Goal: Check status: Check status

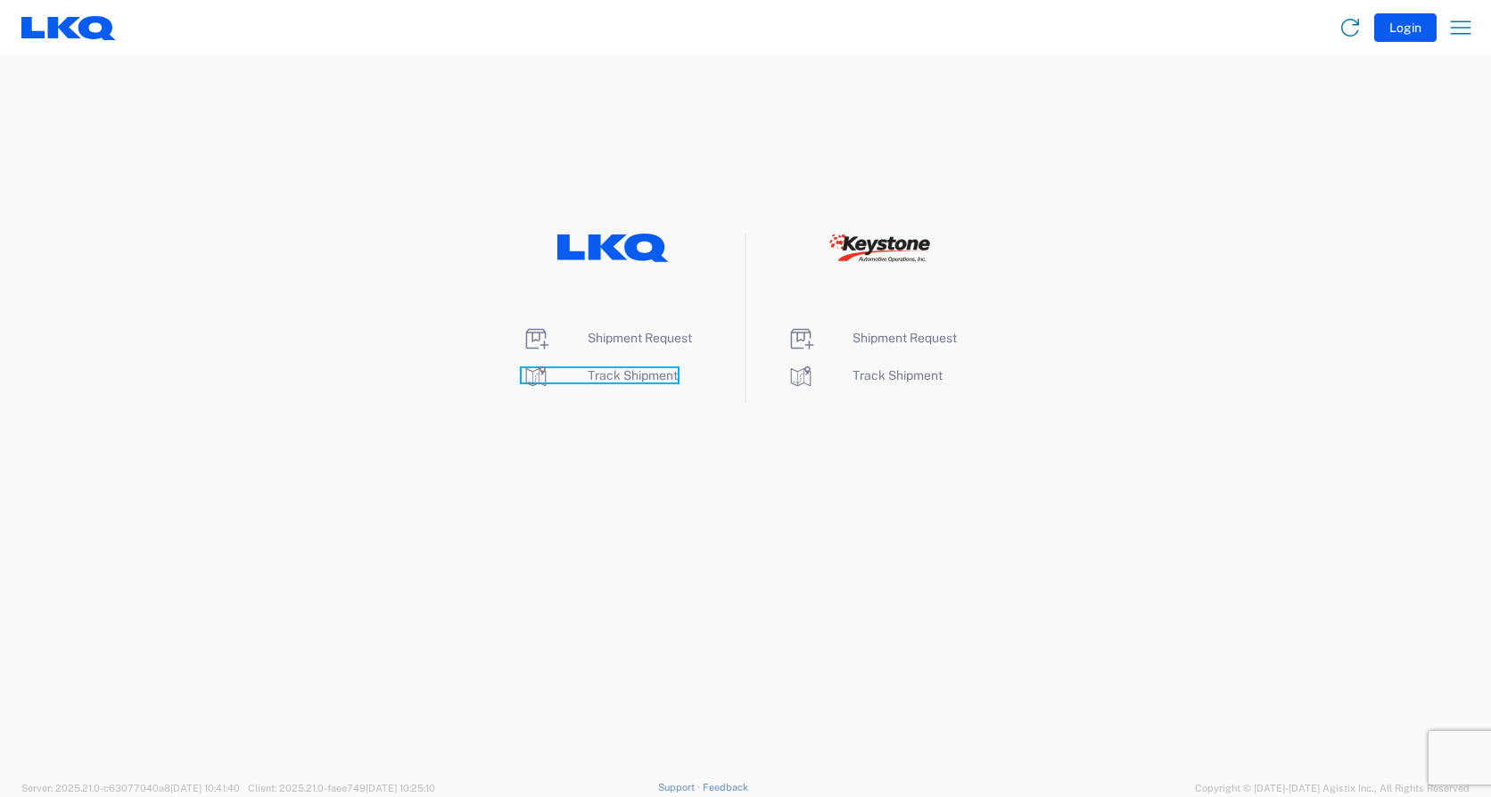
click at [642, 377] on span "Track Shipment" at bounding box center [633, 375] width 90 height 14
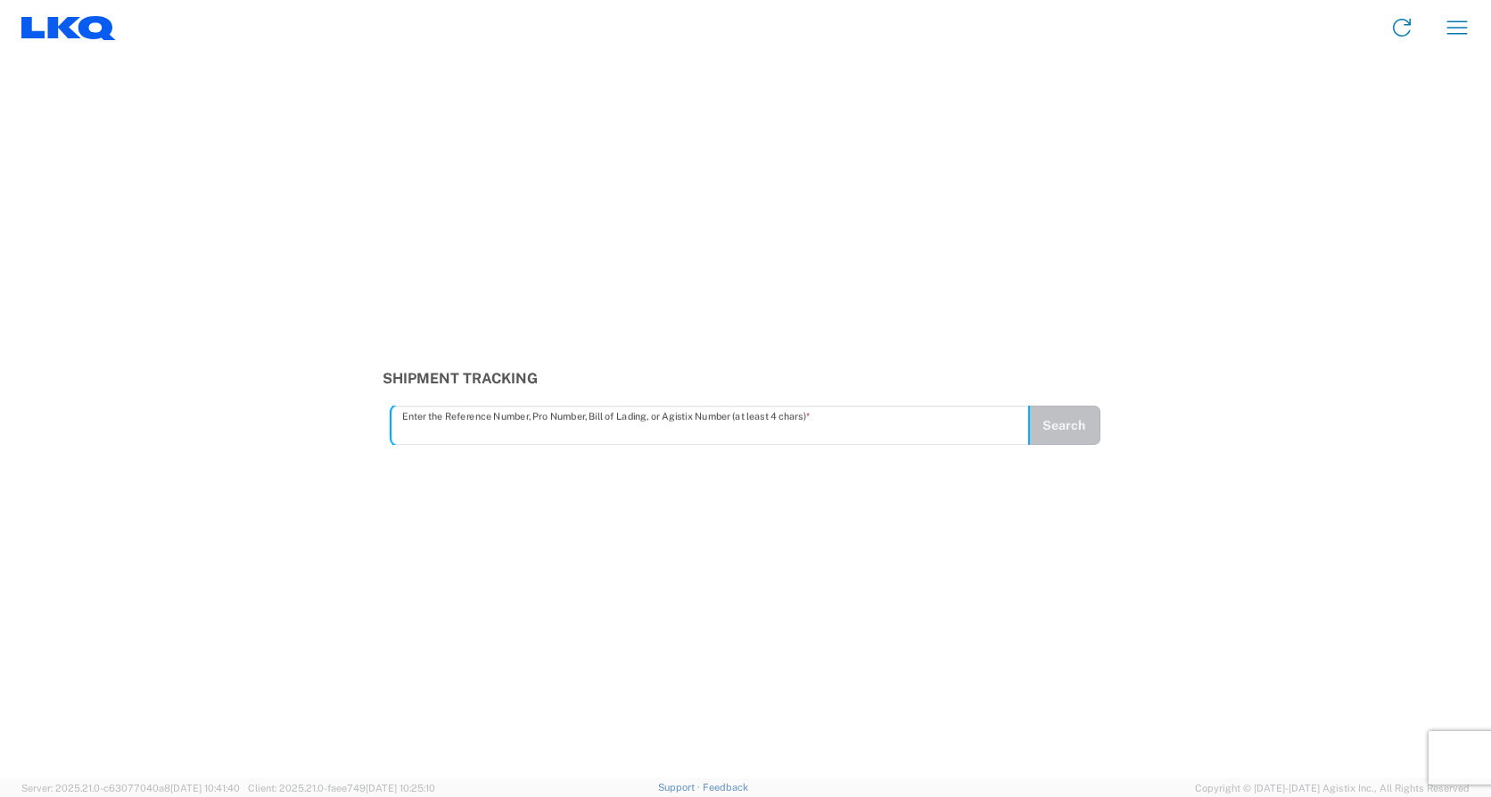
click at [604, 435] on input "text" at bounding box center [710, 425] width 616 height 31
type input "56804486"
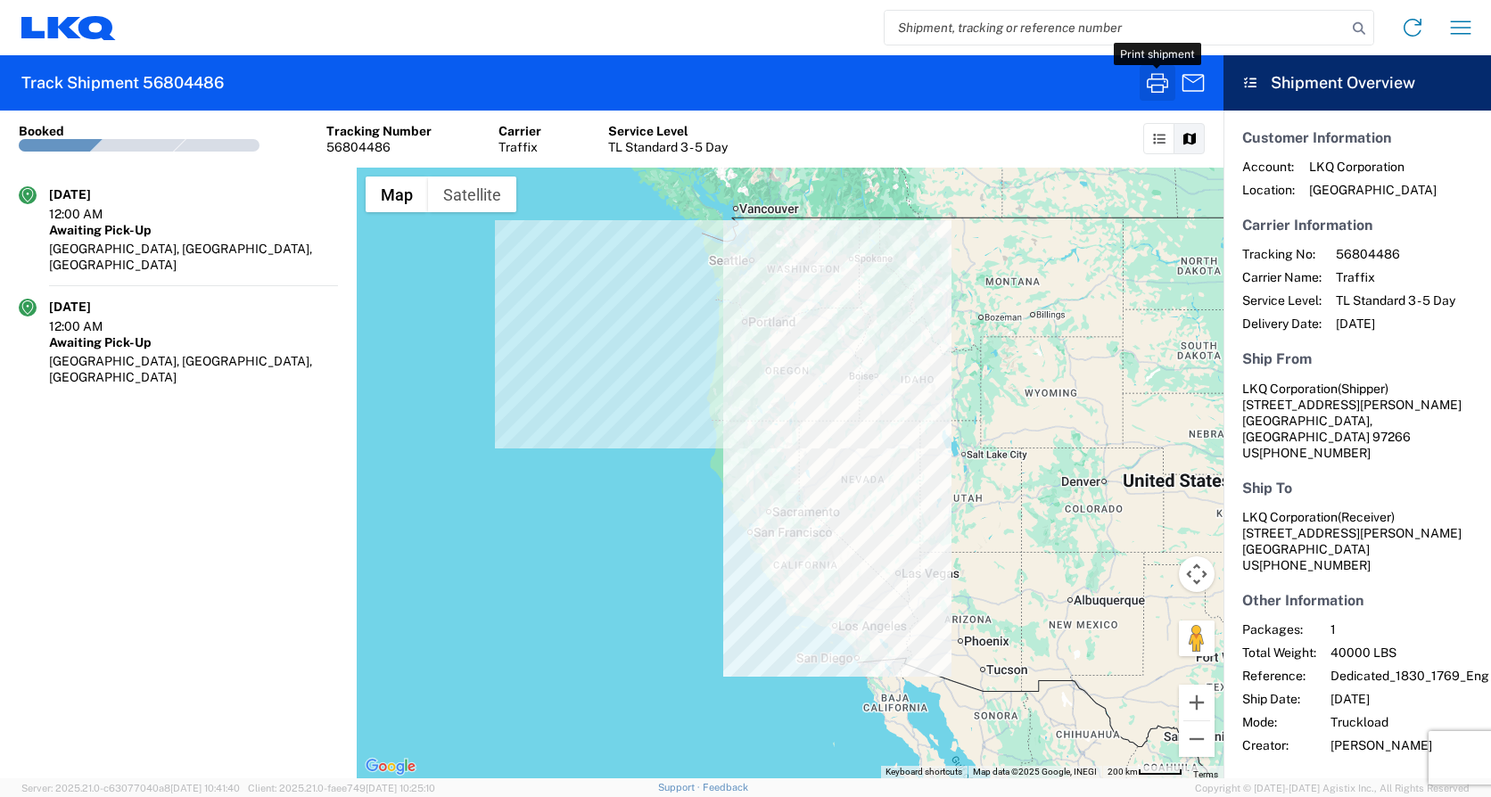
click at [1157, 84] on icon "button" at bounding box center [1158, 83] width 29 height 29
